Goal: Task Accomplishment & Management: Manage account settings

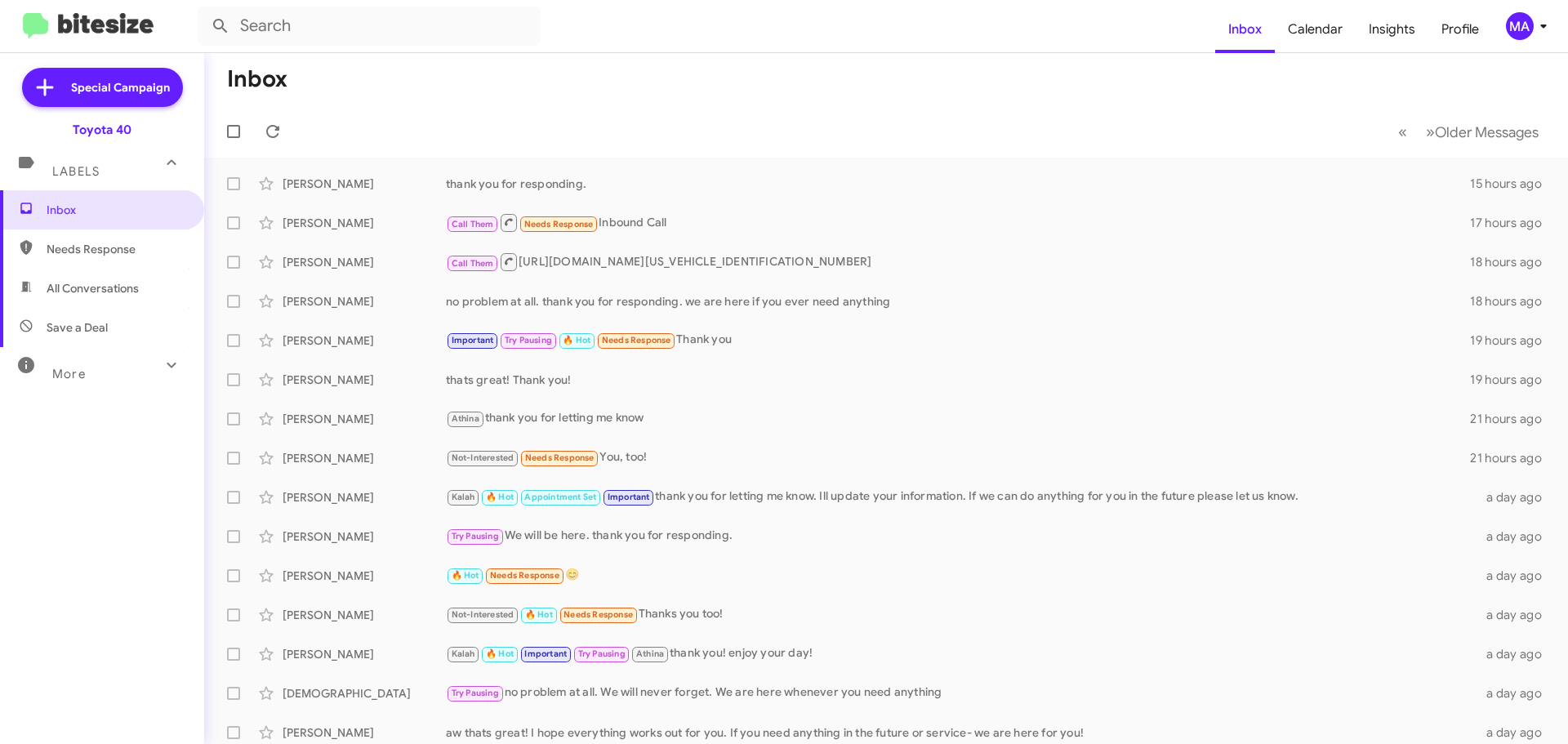
click at [81, 325] on span "Save a Deal" at bounding box center [76, 327] width 61 height 16
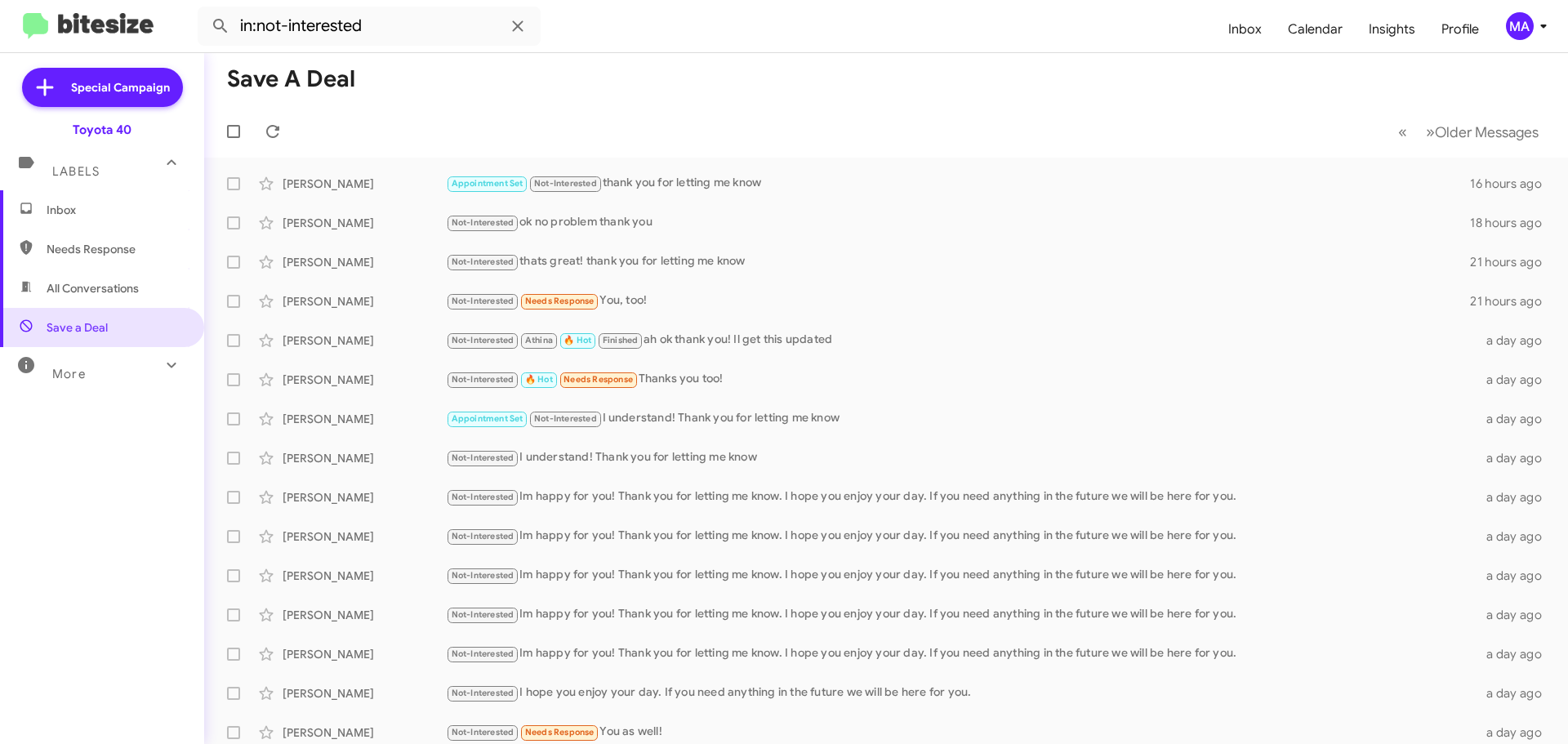
click at [78, 291] on span "All Conversations" at bounding box center [92, 288] width 92 height 16
type input "in:all-conversations"
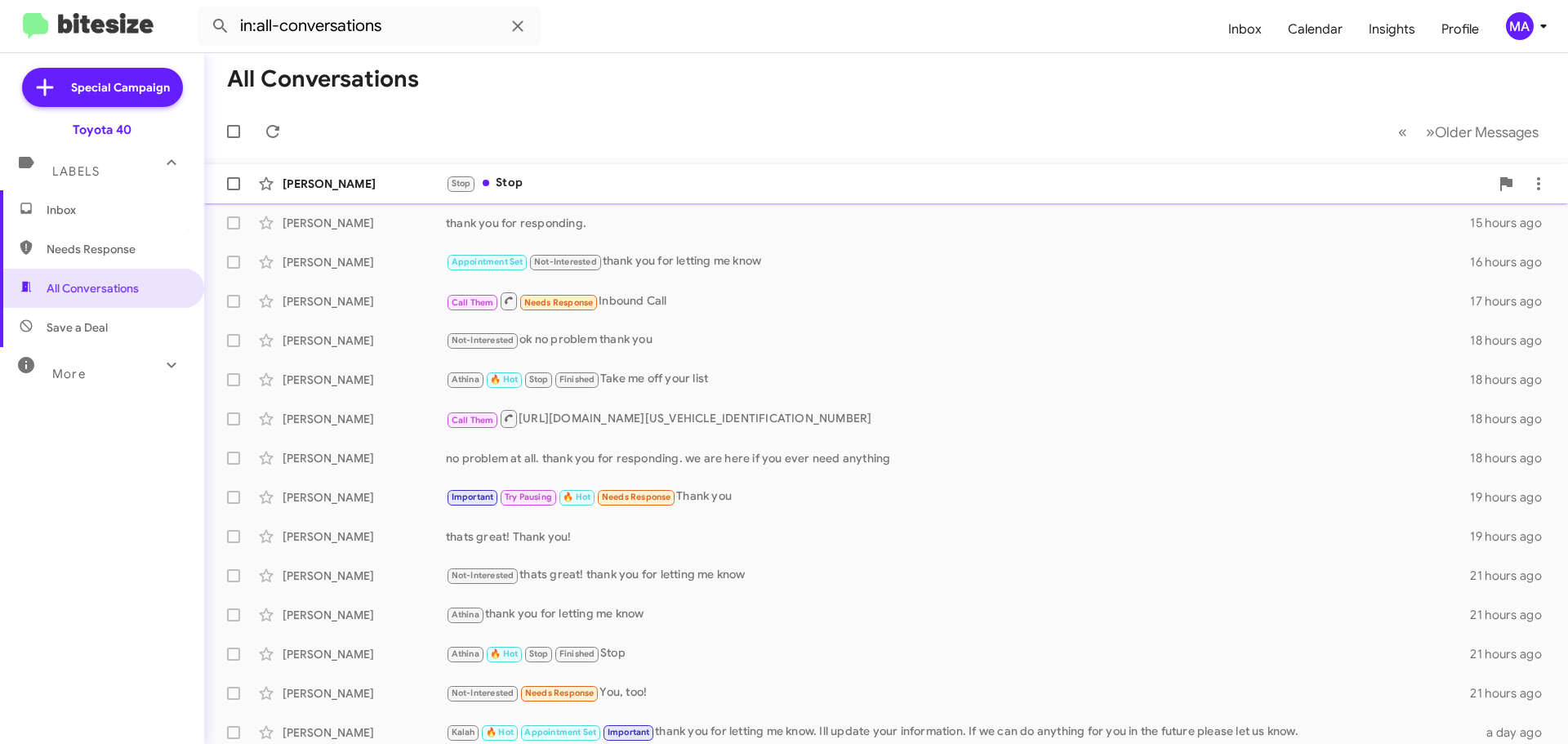
click at [593, 181] on div "Stop Stop" at bounding box center [967, 183] width 1043 height 18
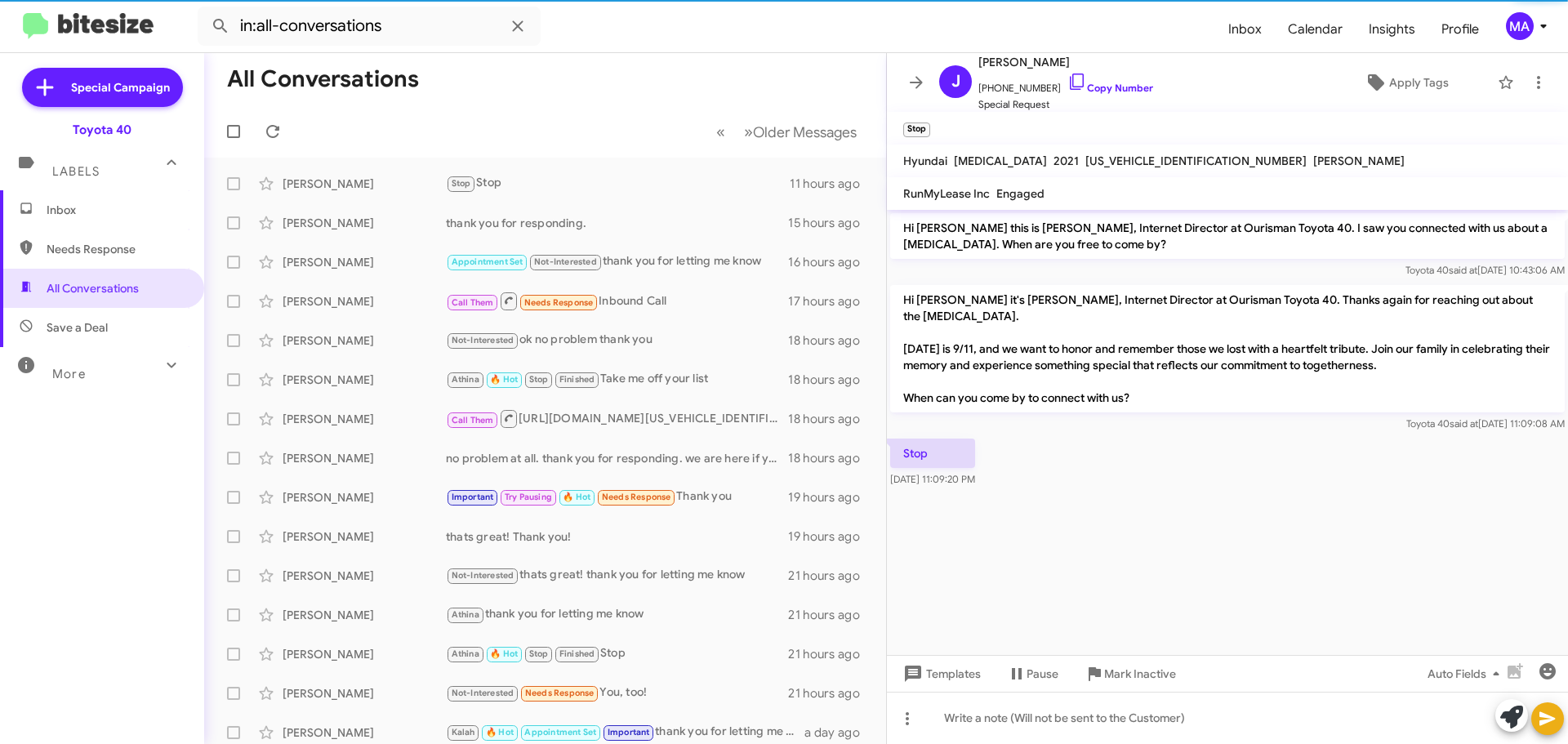
click at [76, 199] on span "Inbox" at bounding box center [102, 210] width 204 height 39
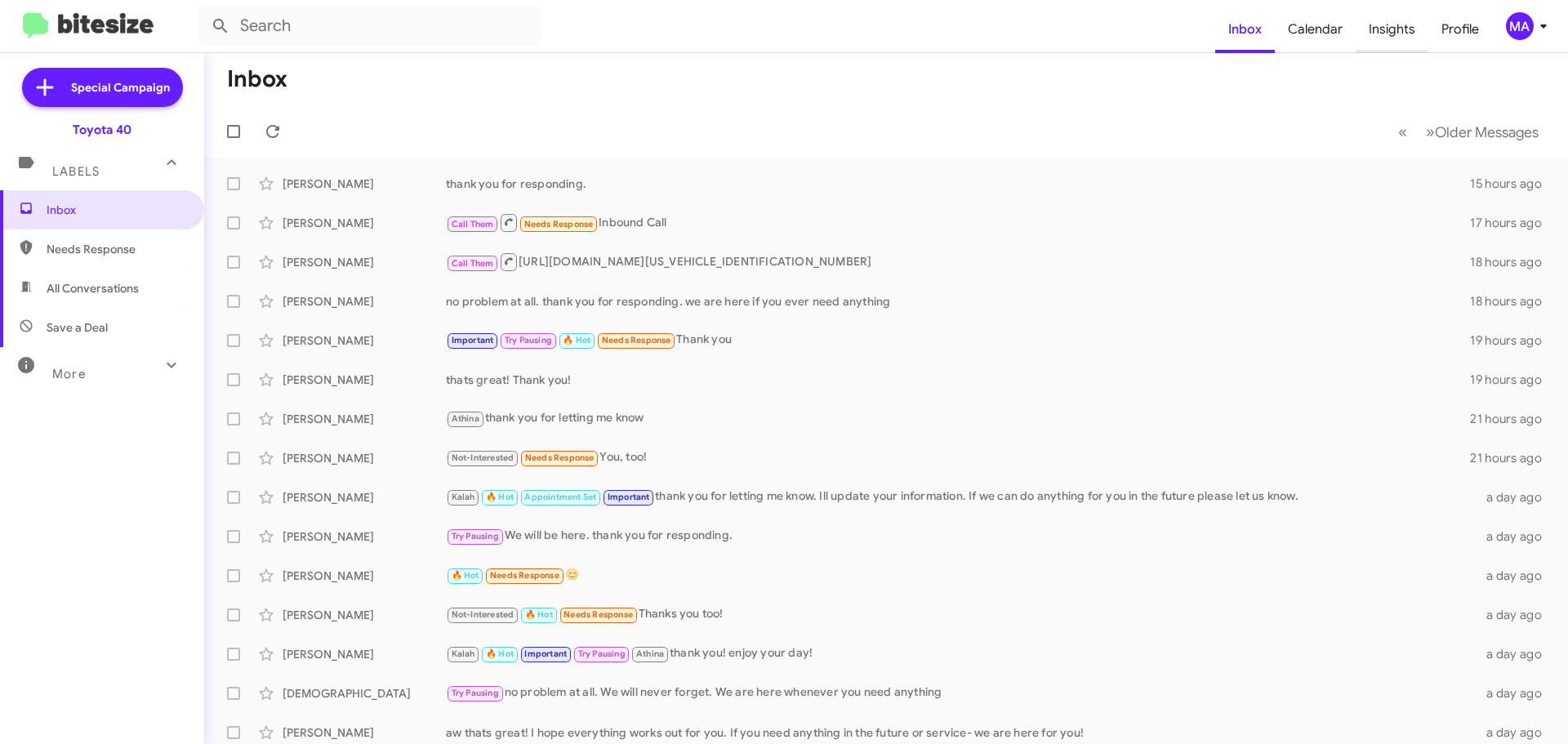
click at [1391, 26] on span "Insights" at bounding box center [1392, 29] width 73 height 47
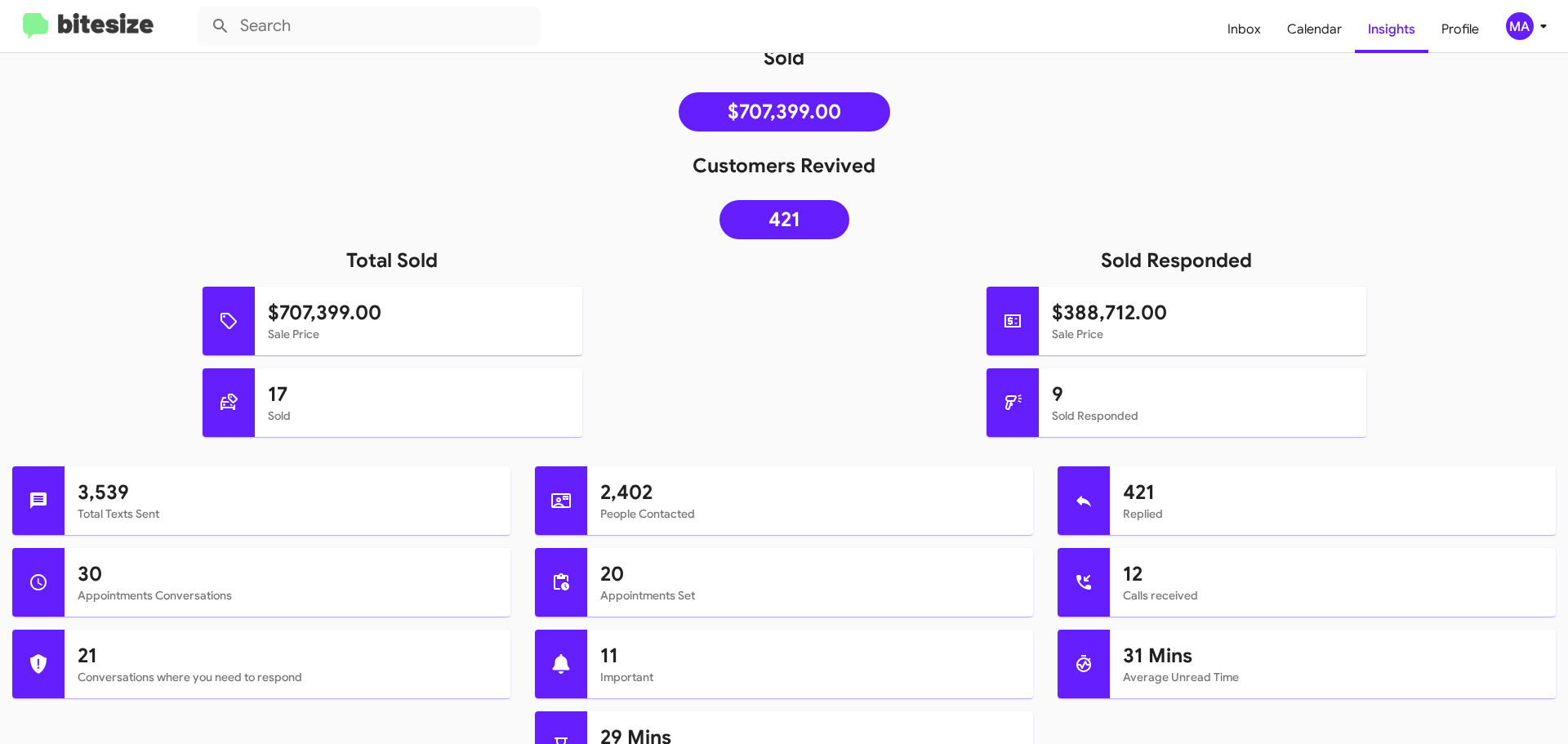
scroll to position [81, 0]
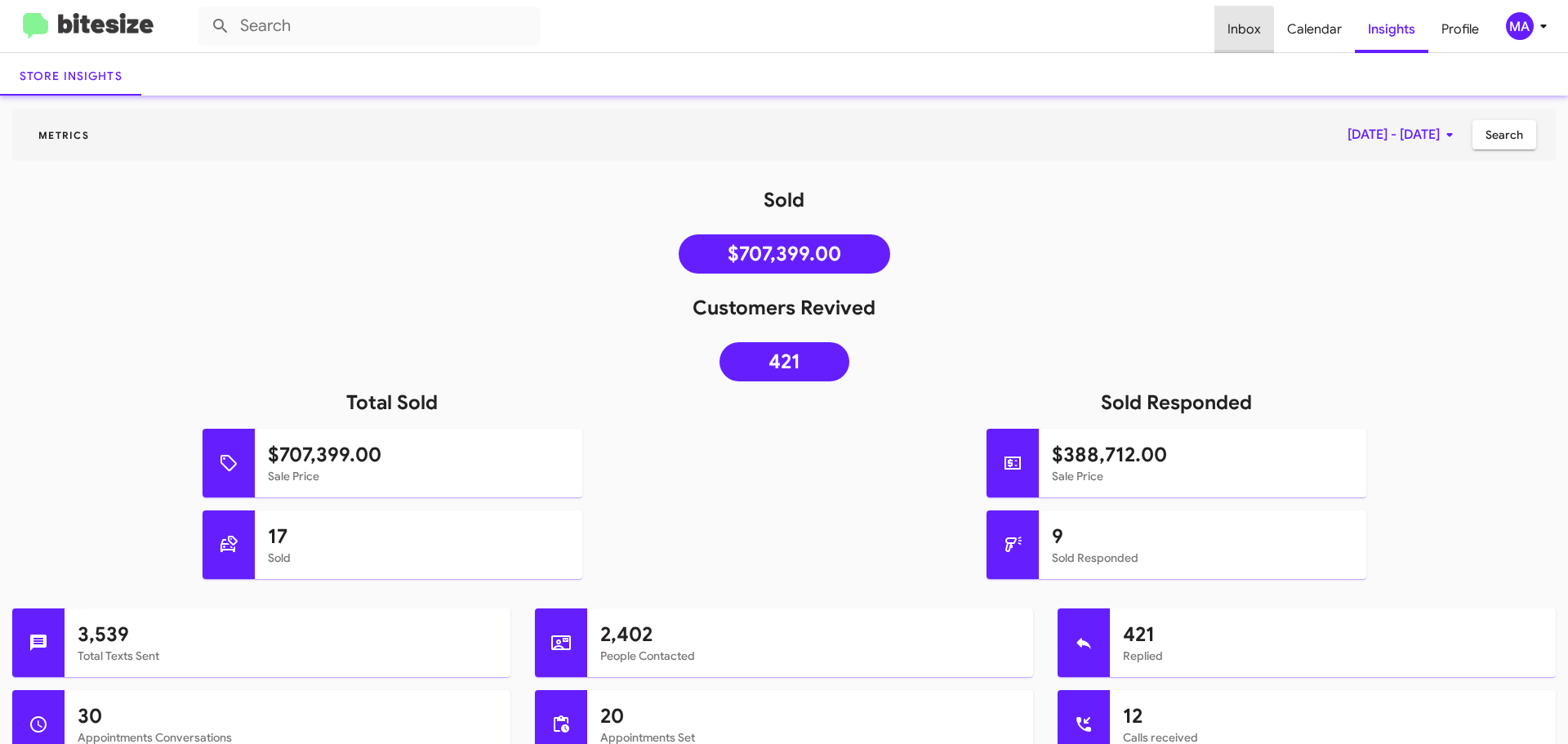
click at [1243, 32] on span "Inbox" at bounding box center [1244, 29] width 60 height 47
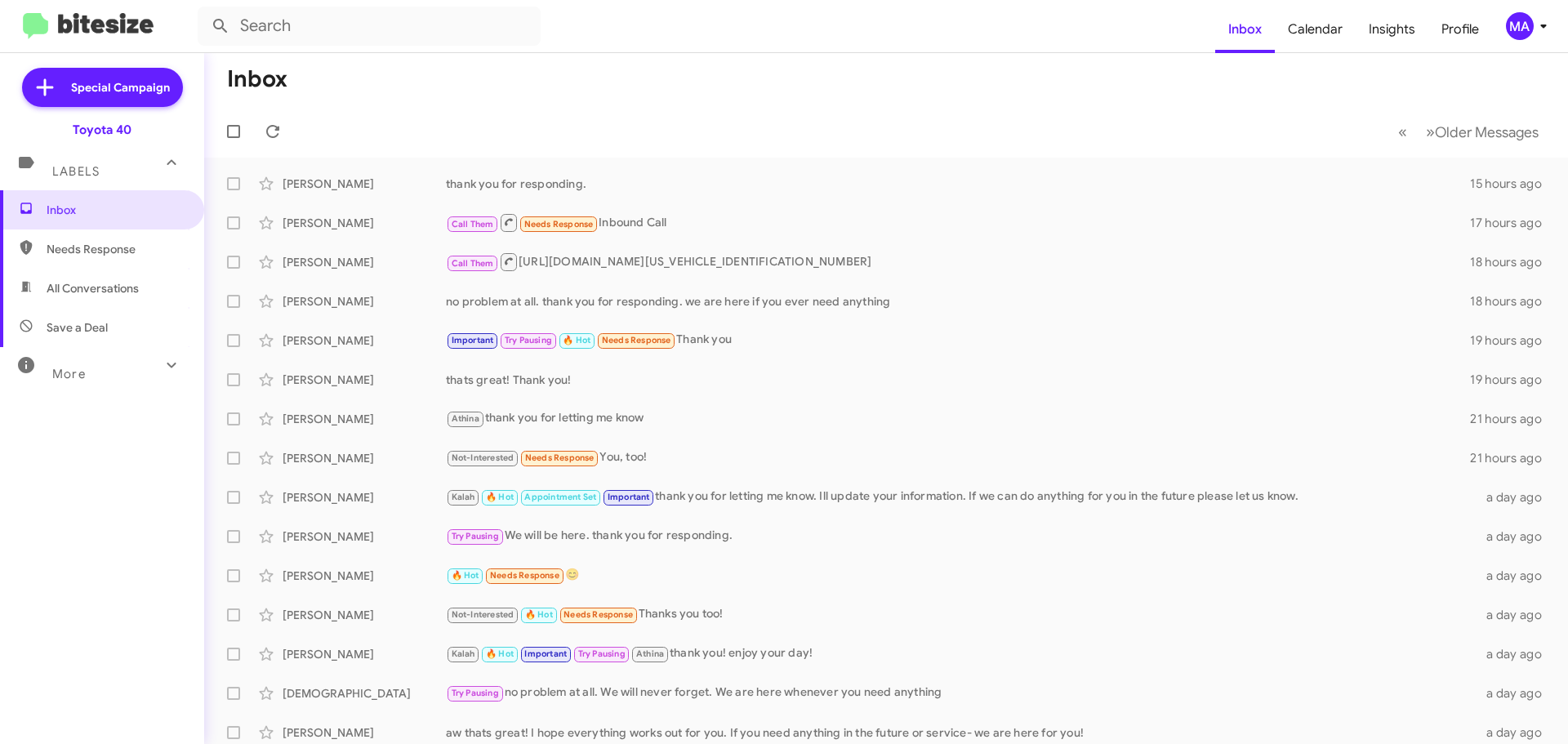
click at [106, 348] on mat-expansion-panel-header "More" at bounding box center [102, 367] width 204 height 39
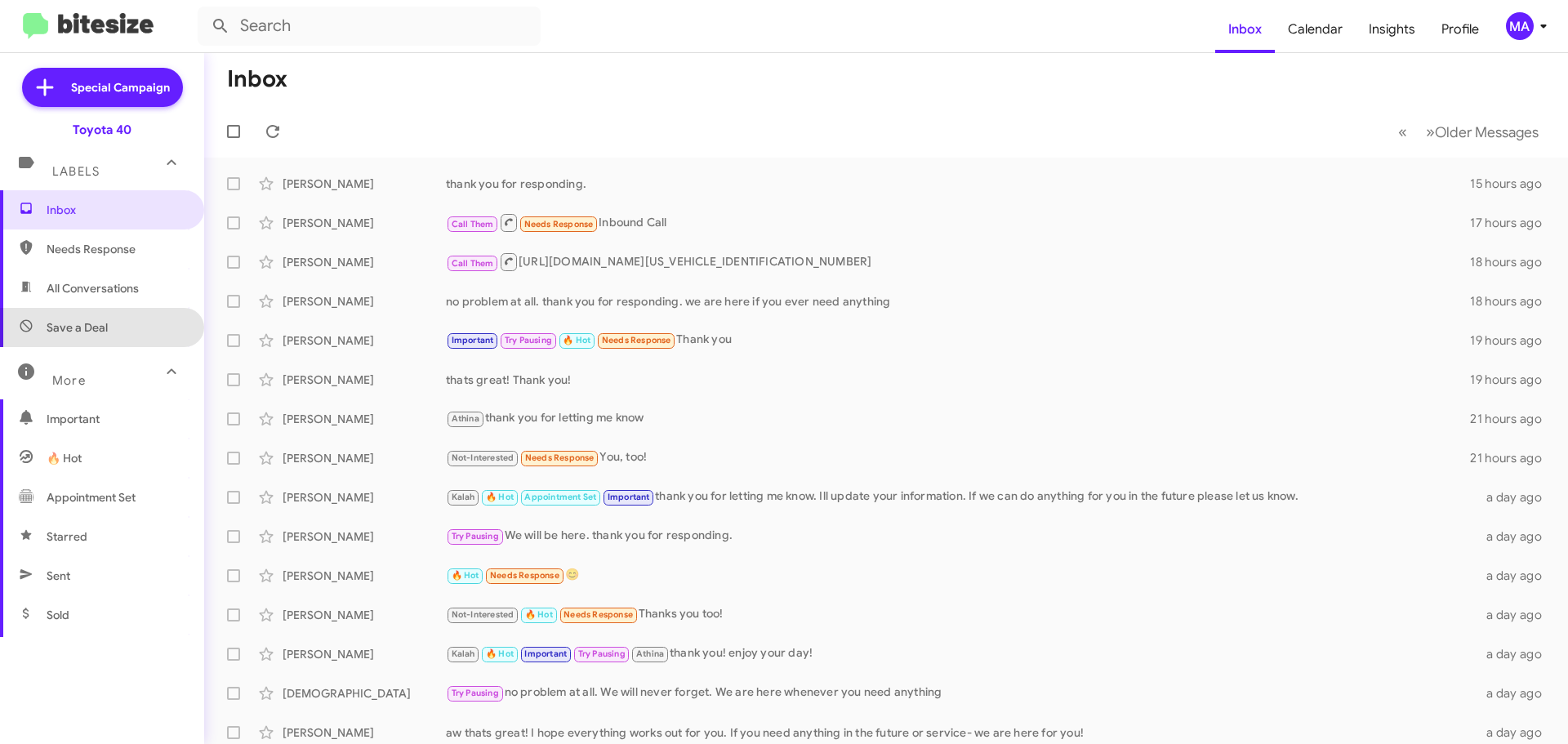
click at [110, 322] on span "Save a Deal" at bounding box center [102, 327] width 204 height 39
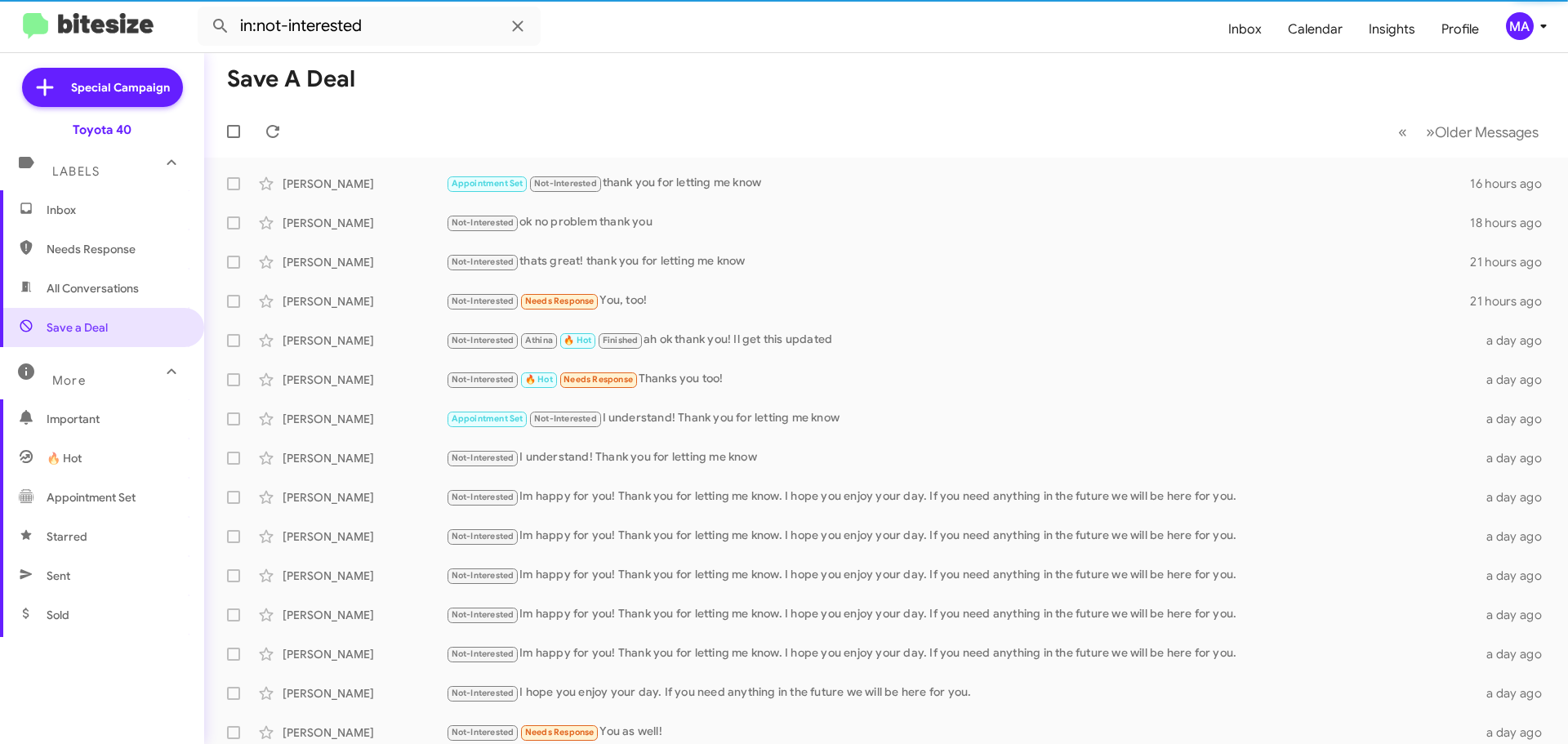
click at [112, 290] on span "All Conversations" at bounding box center [92, 288] width 92 height 16
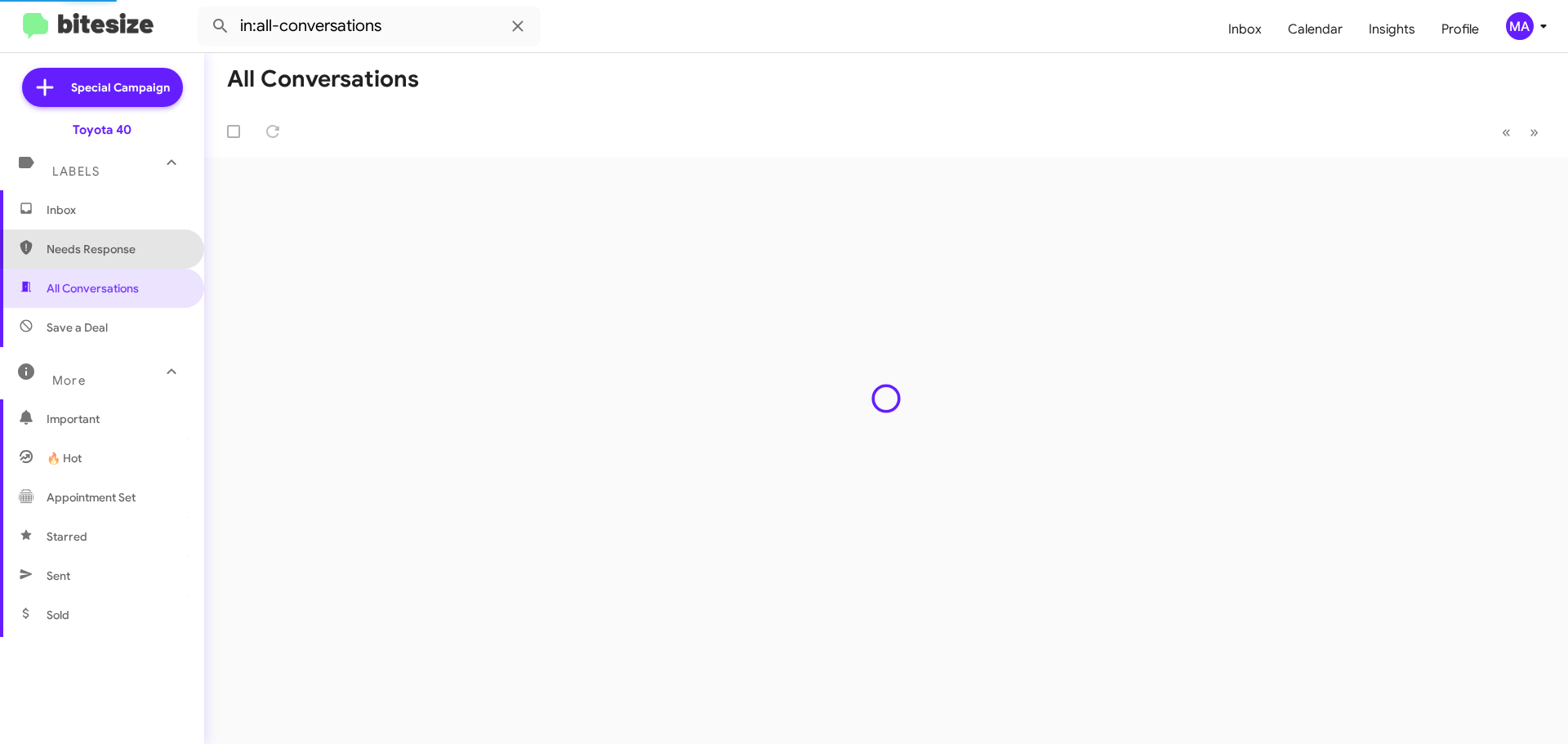
click at [109, 249] on span "Needs Response" at bounding box center [115, 249] width 139 height 16
type input "in:needs-response"
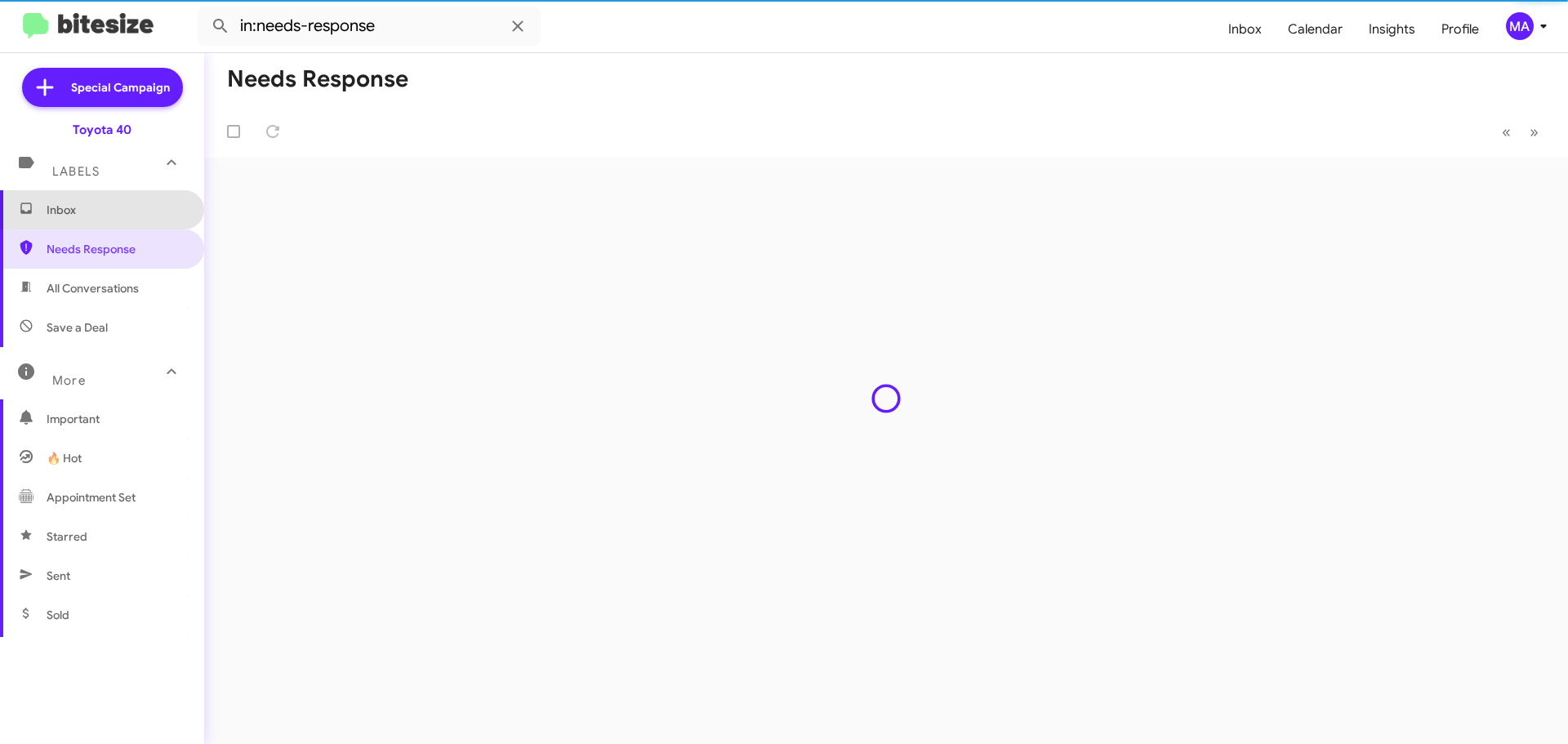
click at [102, 207] on span "Inbox" at bounding box center [115, 209] width 139 height 16
